Goal: Information Seeking & Learning: Learn about a topic

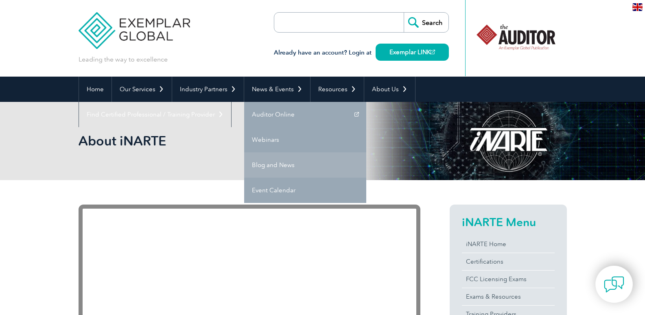
click at [261, 164] on link "Blog and News" at bounding box center [305, 164] width 122 height 25
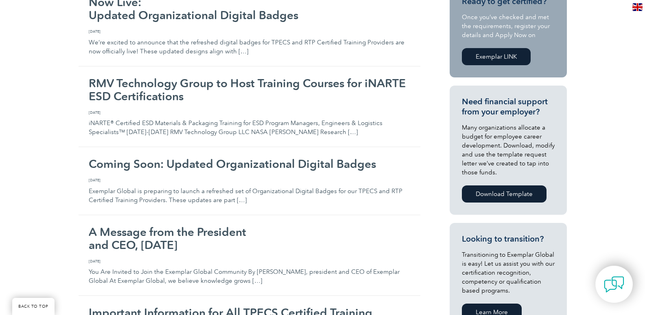
scroll to position [255, 0]
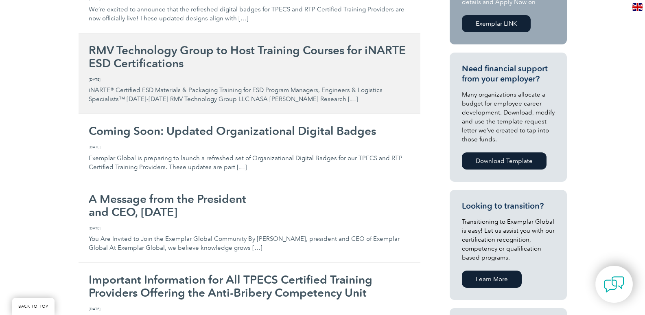
click at [190, 49] on h2 "RMV Technology Group to Host Training Courses for iNARTE ESD Certifications" at bounding box center [250, 57] width 322 height 26
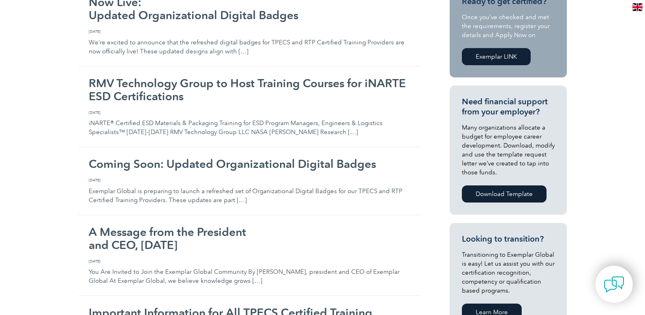
scroll to position [0, 0]
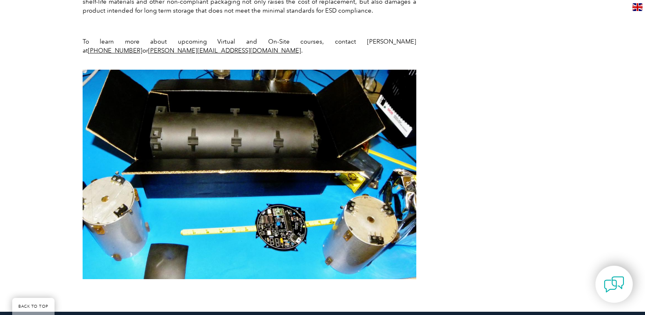
scroll to position [1495, 0]
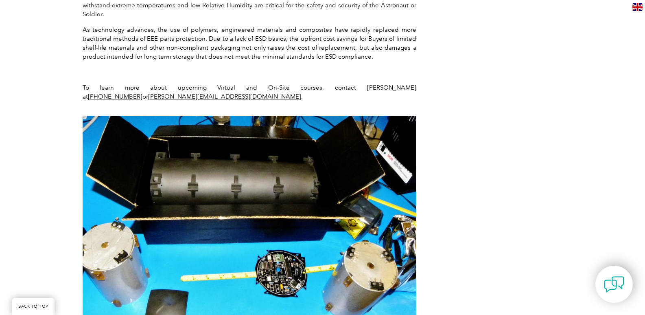
drag, startPoint x: 585, startPoint y: 217, endPoint x: 649, endPoint y: 228, distance: 64.9
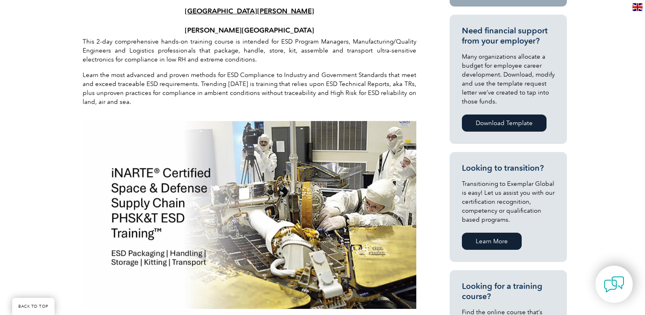
scroll to position [395, 0]
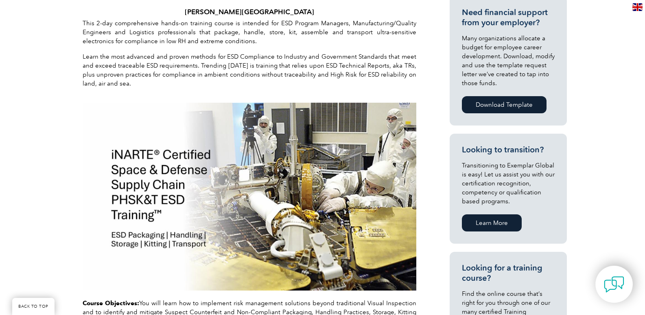
drag, startPoint x: 622, startPoint y: 170, endPoint x: 619, endPoint y: 174, distance: 5.2
